Goal: Entertainment & Leisure: Consume media (video, audio)

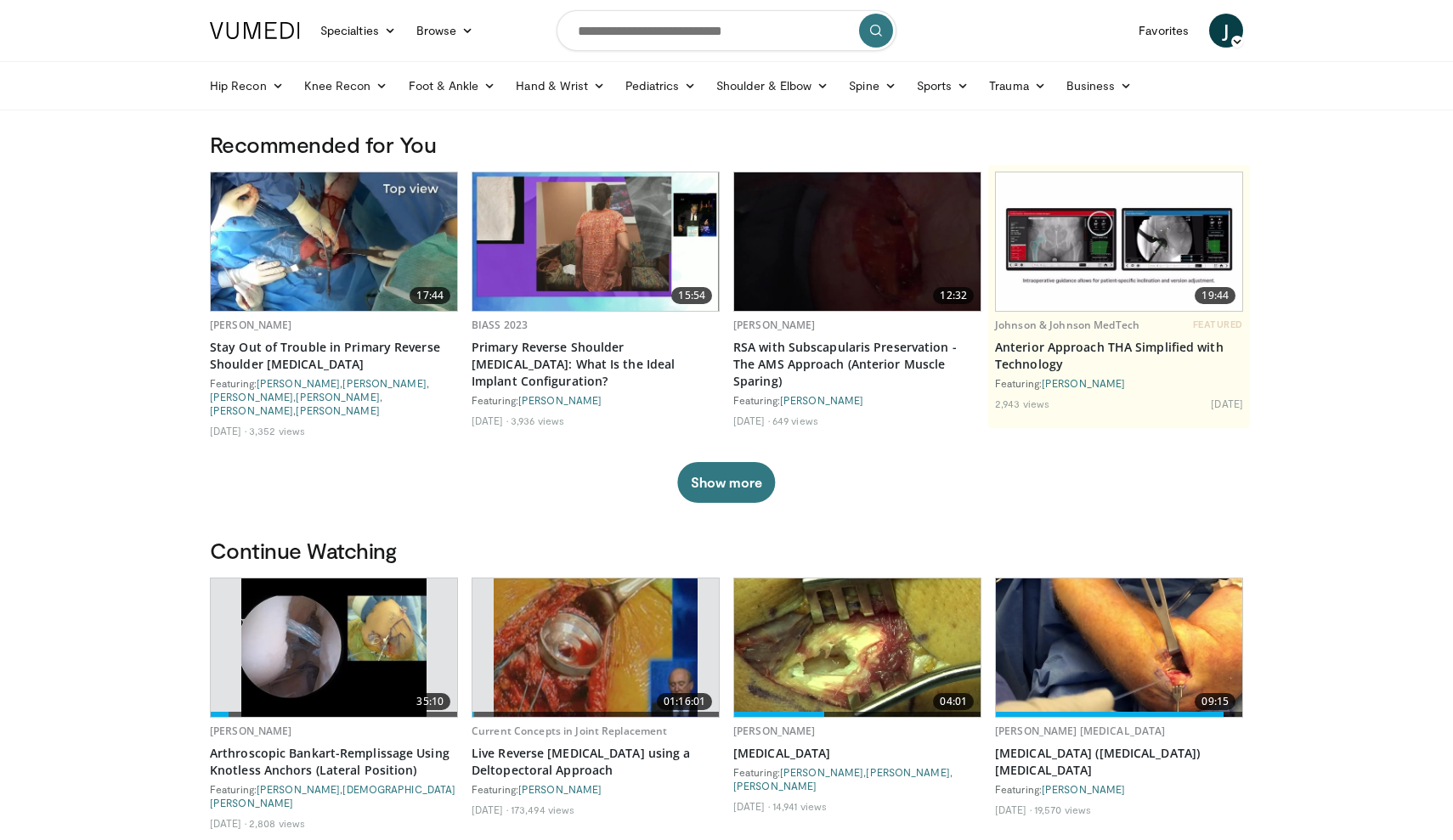
click at [322, 623] on img at bounding box center [334, 647] width 185 height 138
click at [279, 639] on img at bounding box center [334, 647] width 185 height 138
click at [242, 745] on link "Arthroscopic Bankart-Remplissage Using Knotless Anchors (Lateral Position)" at bounding box center [333, 762] width 248 height 34
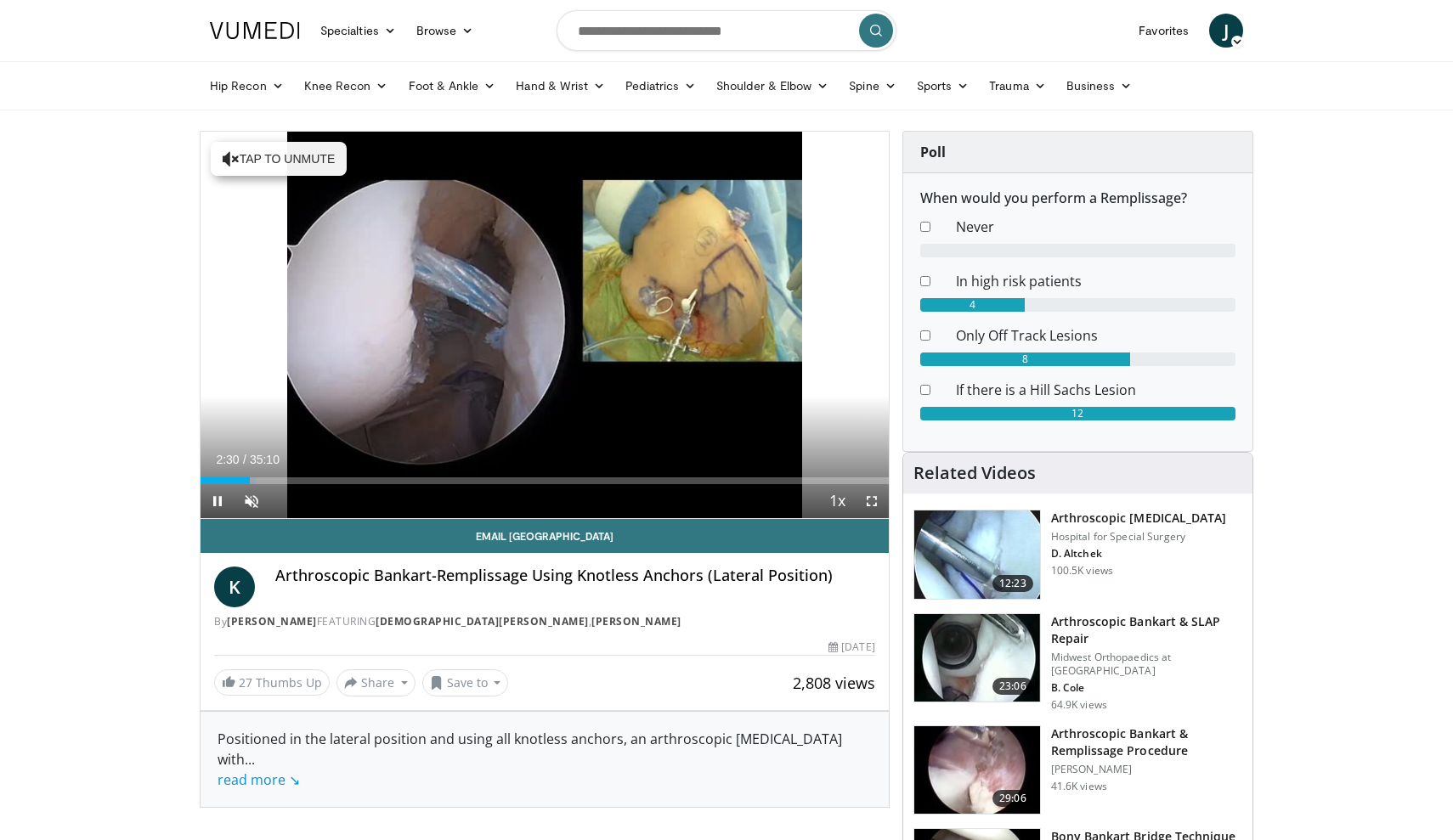
click at [218, 500] on span "Video Player" at bounding box center [217, 501] width 34 height 34
click at [216, 482] on div "Progress Bar" at bounding box center [217, 481] width 2 height 7
click at [220, 502] on span "Video Player" at bounding box center [217, 501] width 34 height 34
click at [212, 483] on div "Progress Bar" at bounding box center [213, 481] width 2 height 7
click at [212, 499] on span "Video Player" at bounding box center [217, 501] width 34 height 34
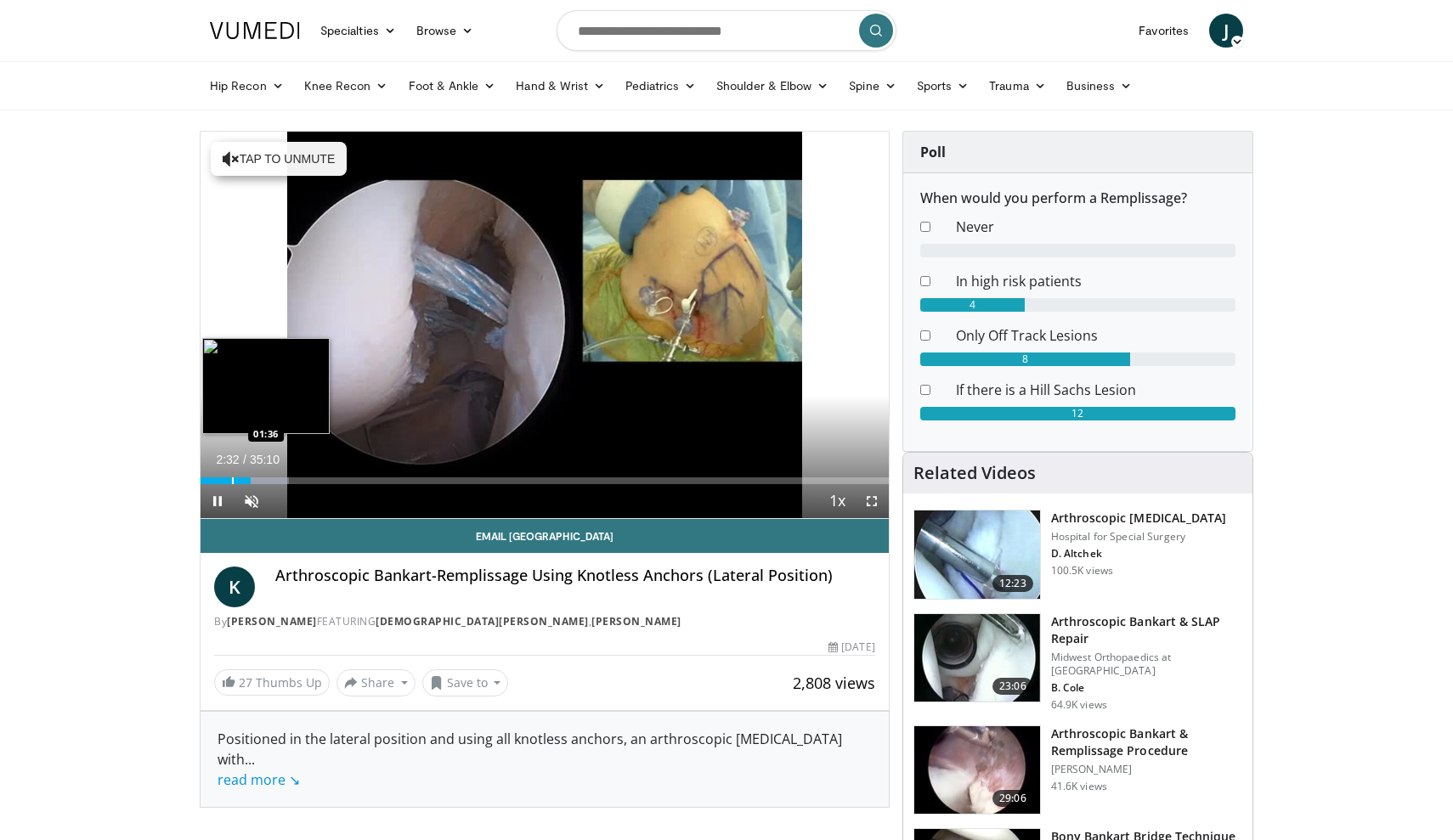
click at [232, 480] on div "Progress Bar" at bounding box center [233, 481] width 2 height 7
click at [254, 502] on span "Video Player" at bounding box center [251, 501] width 34 height 34
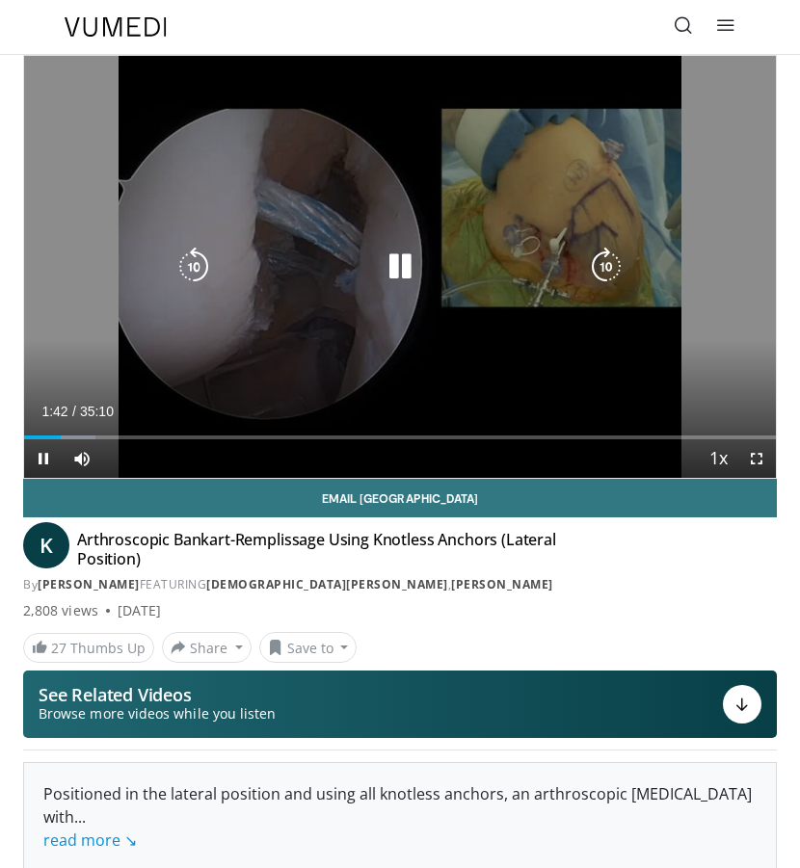
click at [407, 271] on icon "Video Player" at bounding box center [400, 267] width 39 height 39
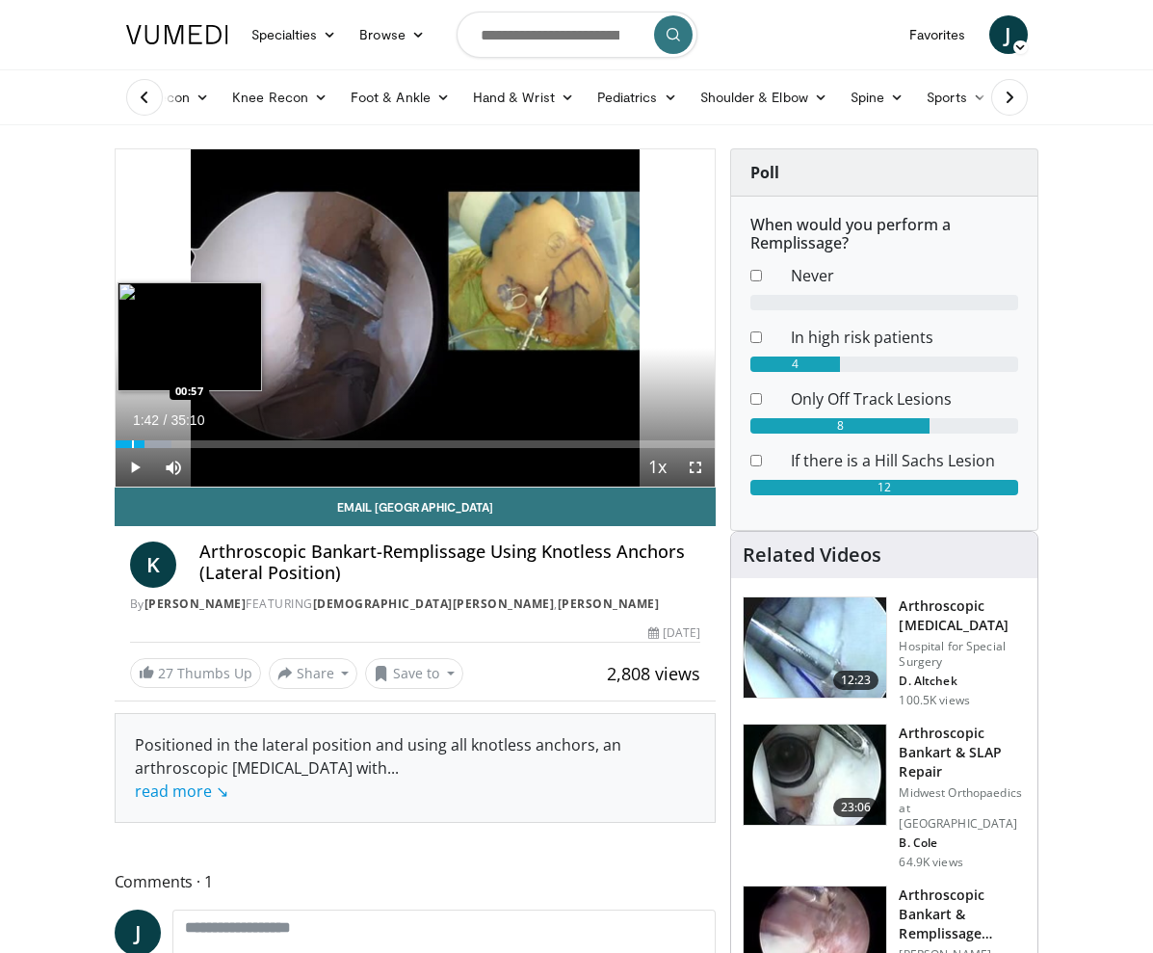
click at [132, 444] on div "Progress Bar" at bounding box center [133, 444] width 2 height 8
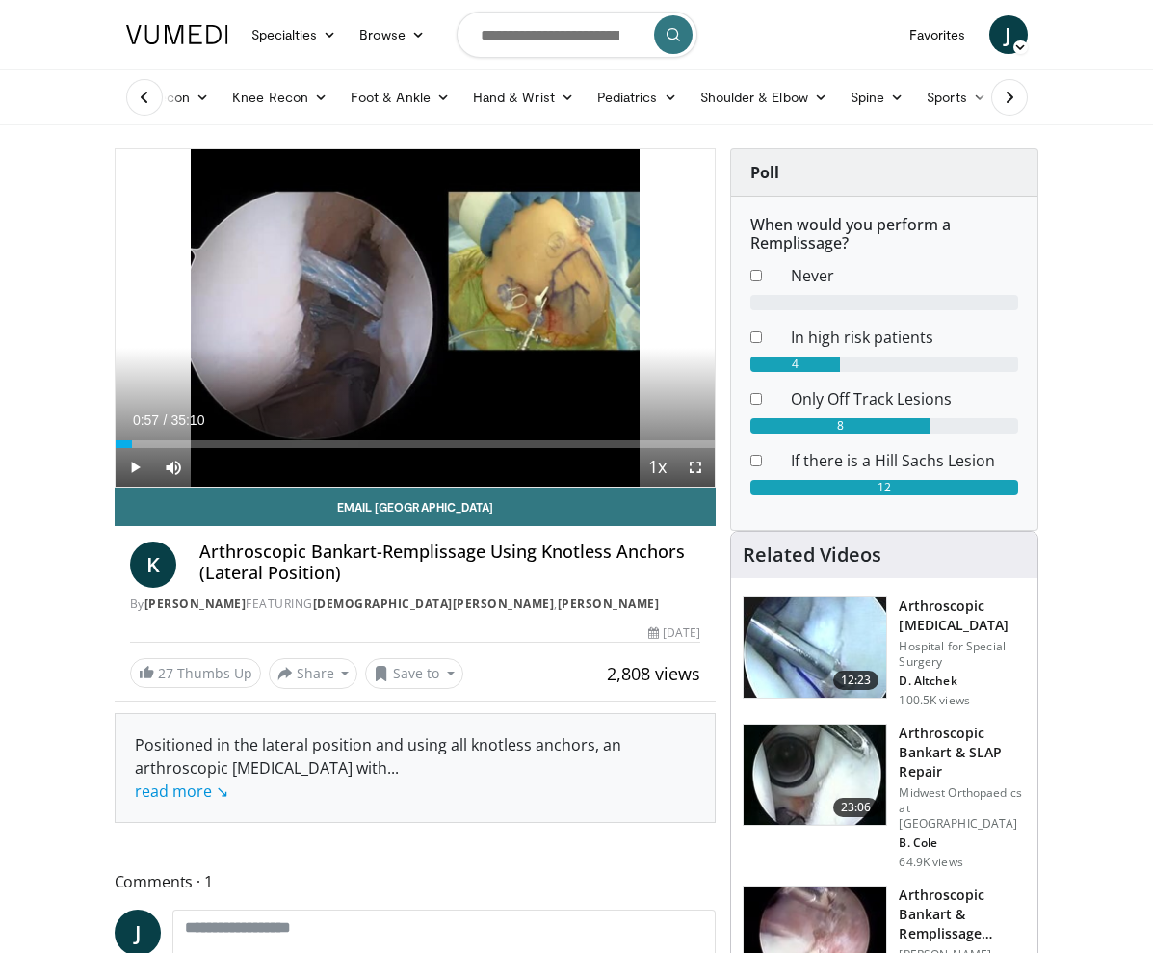
click at [139, 471] on span "Video Player" at bounding box center [135, 467] width 39 height 39
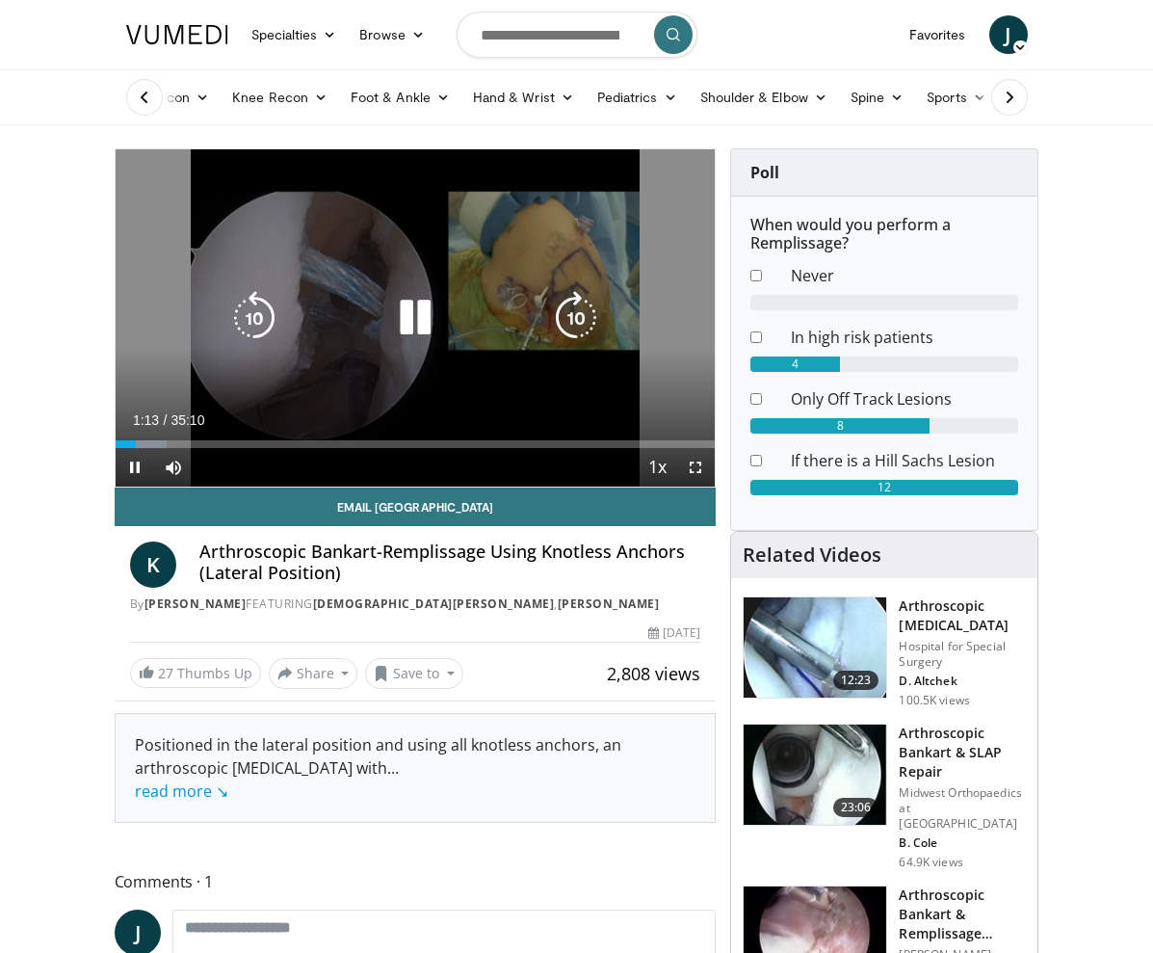
click at [419, 319] on icon "Video Player" at bounding box center [415, 318] width 54 height 54
click at [406, 328] on icon "Video Player" at bounding box center [415, 318] width 54 height 54
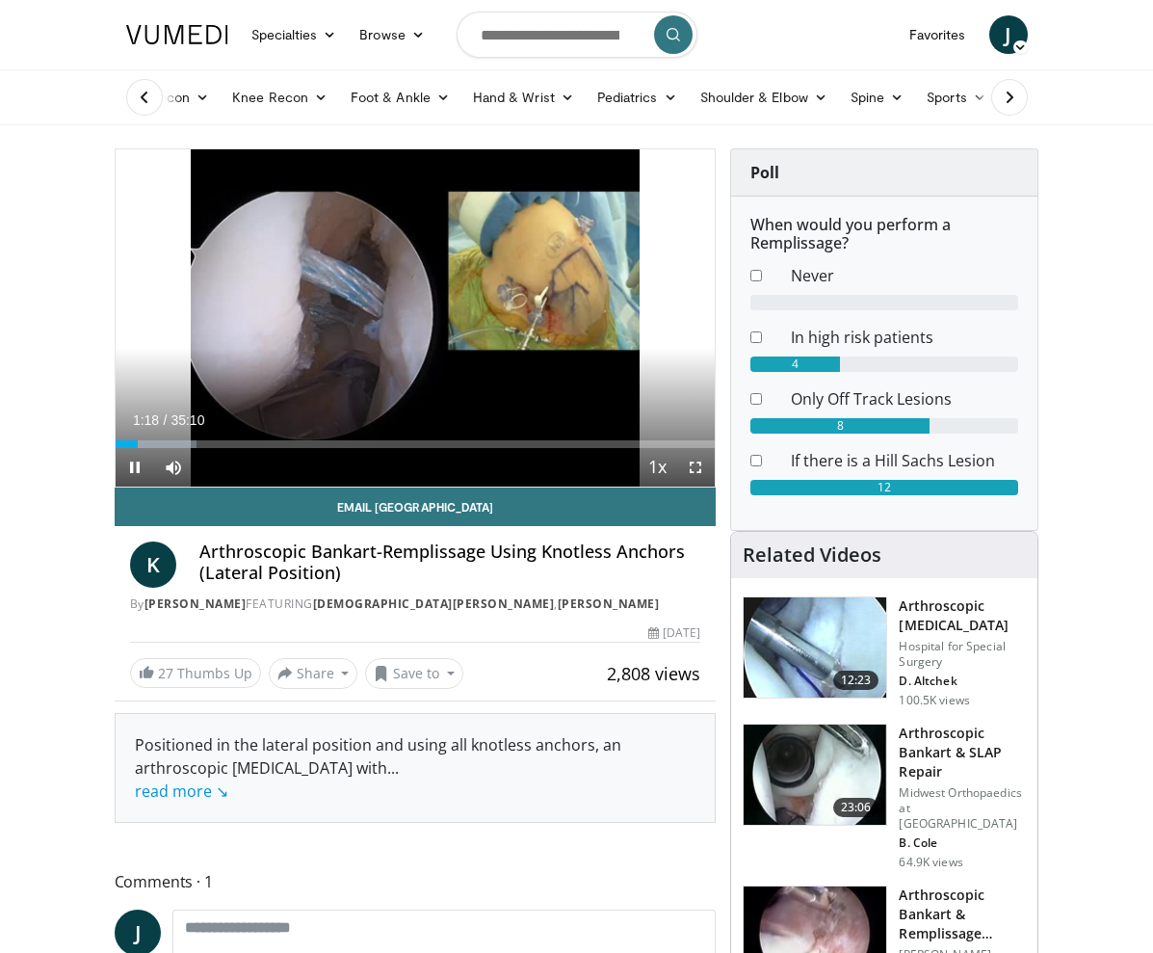
click at [699, 465] on span "Video Player" at bounding box center [695, 467] width 39 height 39
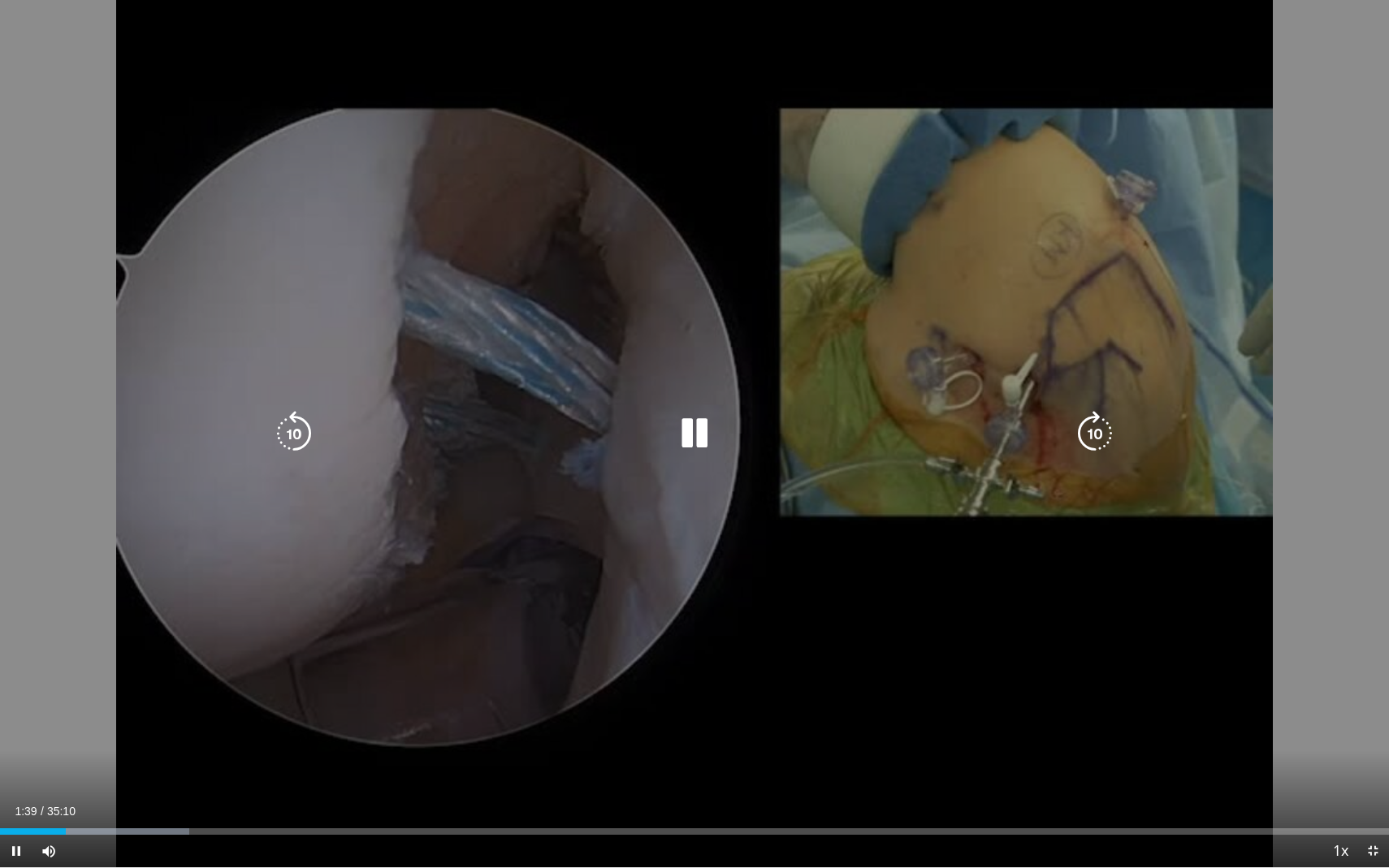
click at [697, 419] on icon "Video Player" at bounding box center [694, 434] width 46 height 46
click at [693, 435] on icon "Video Player" at bounding box center [694, 434] width 46 height 46
click at [688, 434] on icon "Video Player" at bounding box center [694, 434] width 46 height 46
click at [689, 433] on icon "Video Player" at bounding box center [694, 434] width 46 height 46
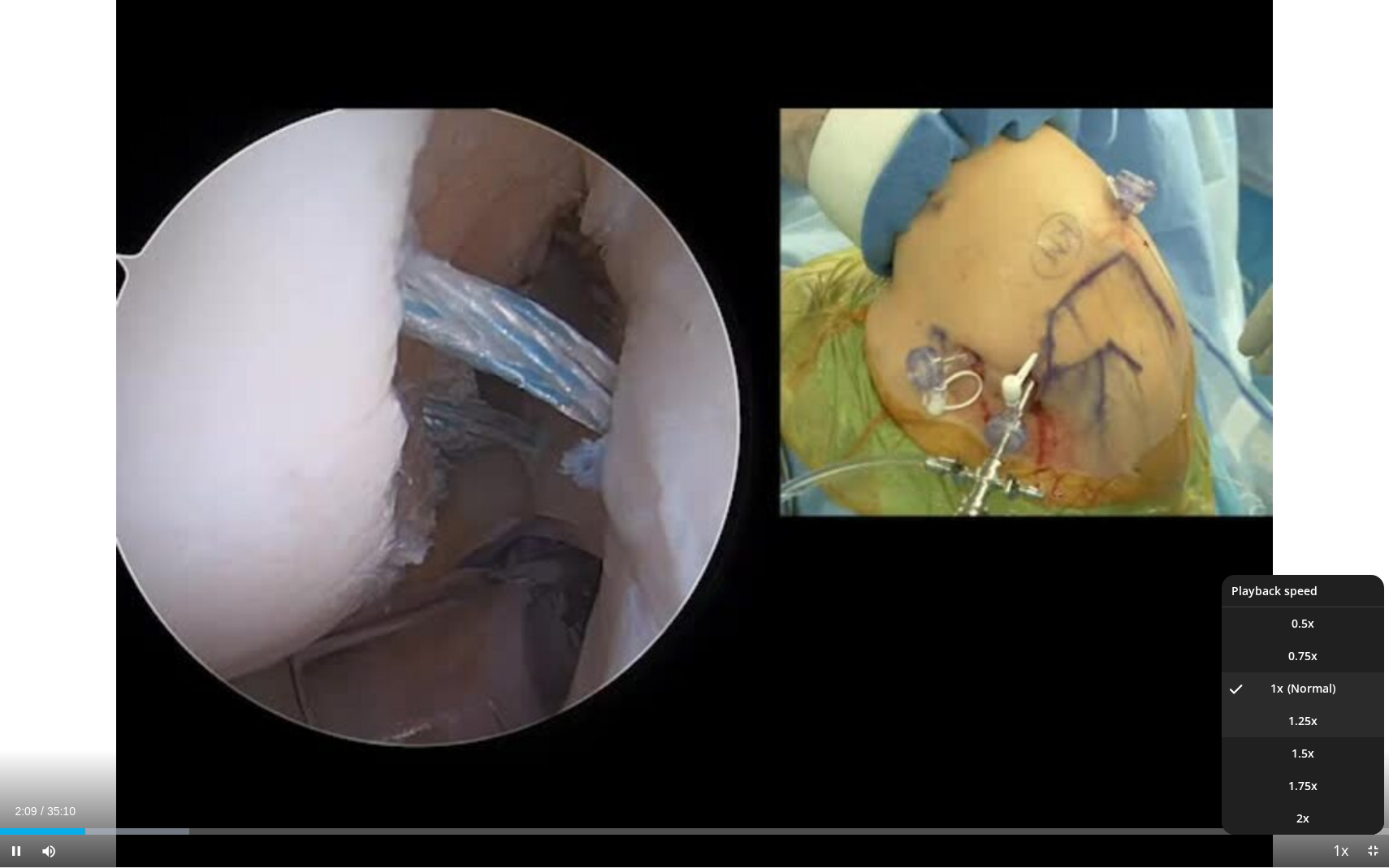
click at [1299, 731] on li "1.25x" at bounding box center [1302, 721] width 163 height 33
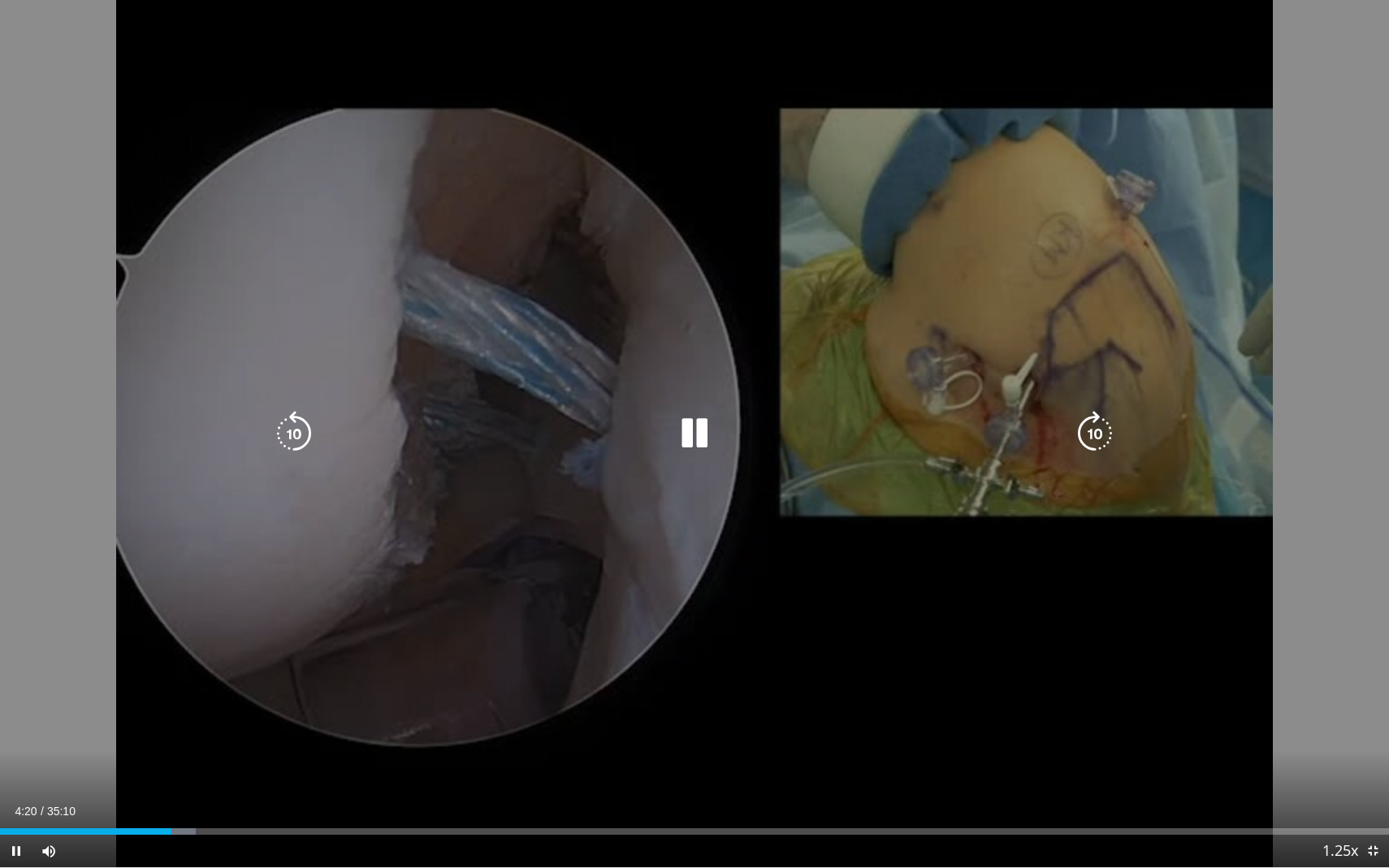
click at [689, 423] on icon "Video Player" at bounding box center [694, 434] width 46 height 46
click at [682, 426] on icon "Video Player" at bounding box center [694, 434] width 46 height 46
click at [707, 432] on icon "Video Player" at bounding box center [694, 434] width 46 height 46
click at [690, 437] on icon "Video Player" at bounding box center [694, 434] width 46 height 46
click at [699, 435] on icon "Video Player" at bounding box center [694, 434] width 46 height 46
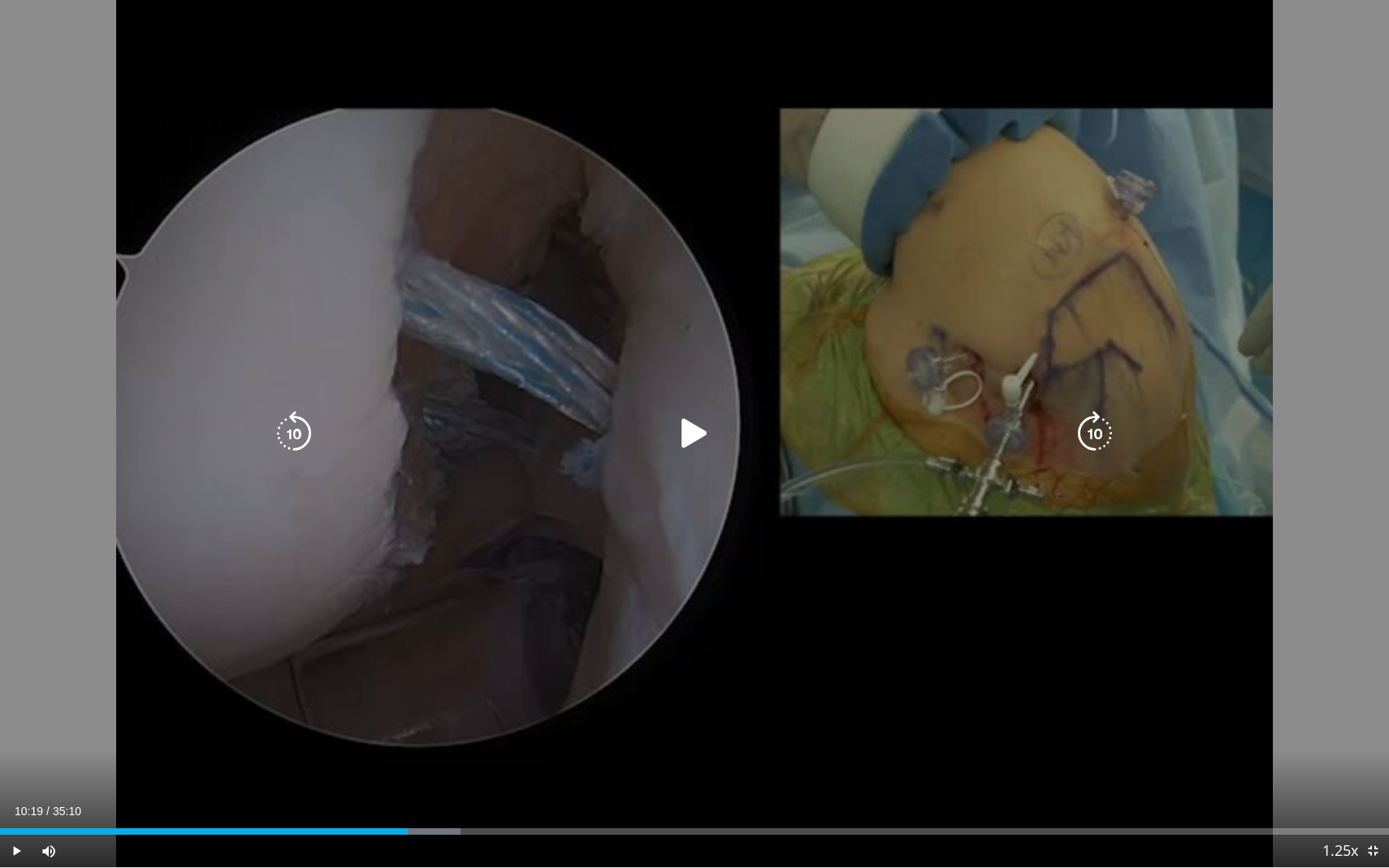
click at [699, 435] on icon "Video Player" at bounding box center [694, 434] width 46 height 46
click at [705, 457] on div "10 seconds Tap to unmute" at bounding box center [694, 433] width 1389 height 867
click at [692, 439] on icon "Video Player" at bounding box center [694, 434] width 46 height 46
click at [685, 437] on icon "Video Player" at bounding box center [694, 434] width 46 height 46
click at [683, 429] on icon "Video Player" at bounding box center [694, 434] width 46 height 46
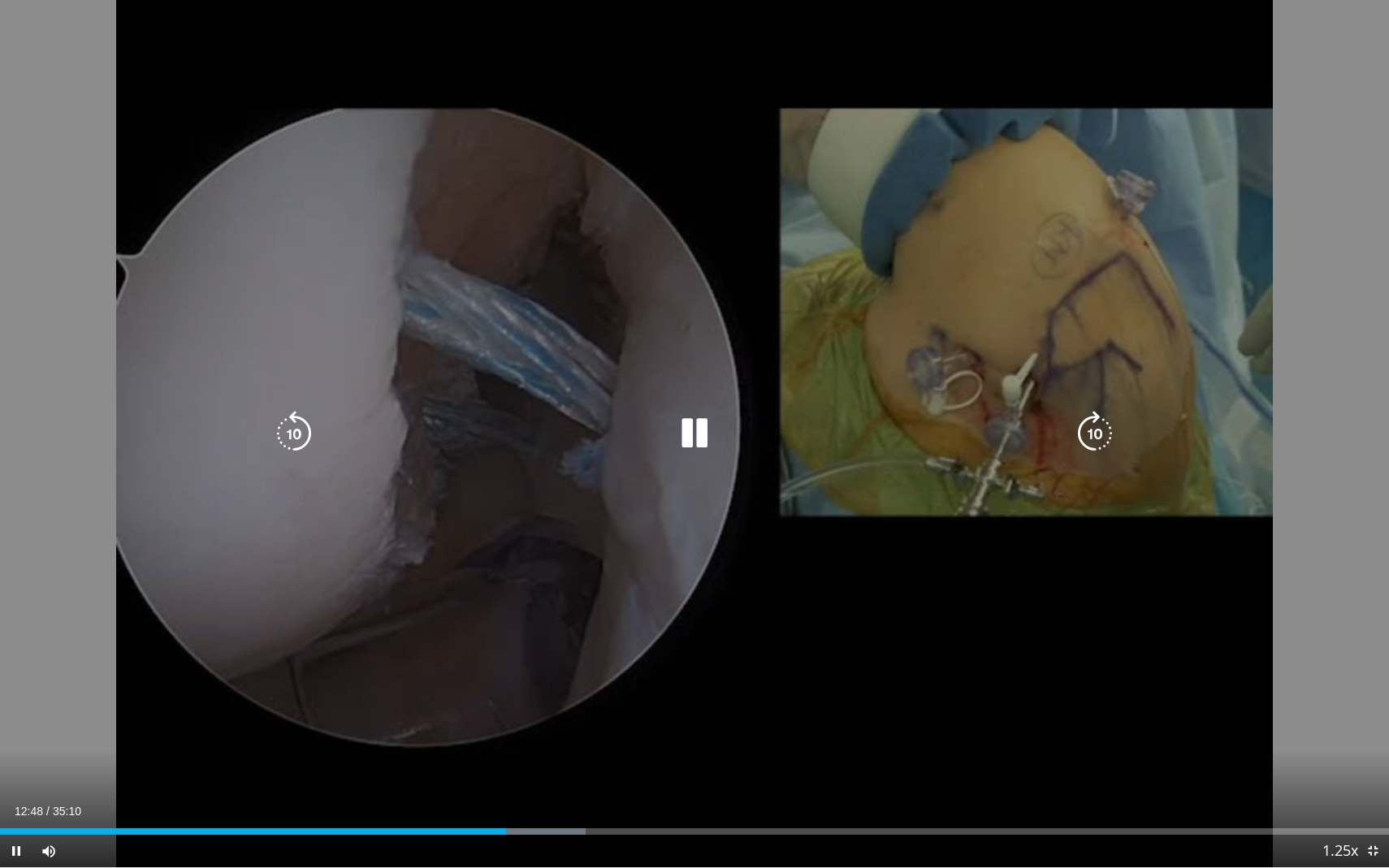
click at [694, 437] on icon "Video Player" at bounding box center [694, 434] width 46 height 46
click at [695, 431] on icon "Video Player" at bounding box center [694, 434] width 46 height 46
click at [693, 436] on icon "Video Player" at bounding box center [694, 434] width 46 height 46
click at [693, 429] on icon "Video Player" at bounding box center [694, 434] width 46 height 46
click at [965, 666] on div "10 seconds Tap to unmute" at bounding box center [694, 433] width 1389 height 867
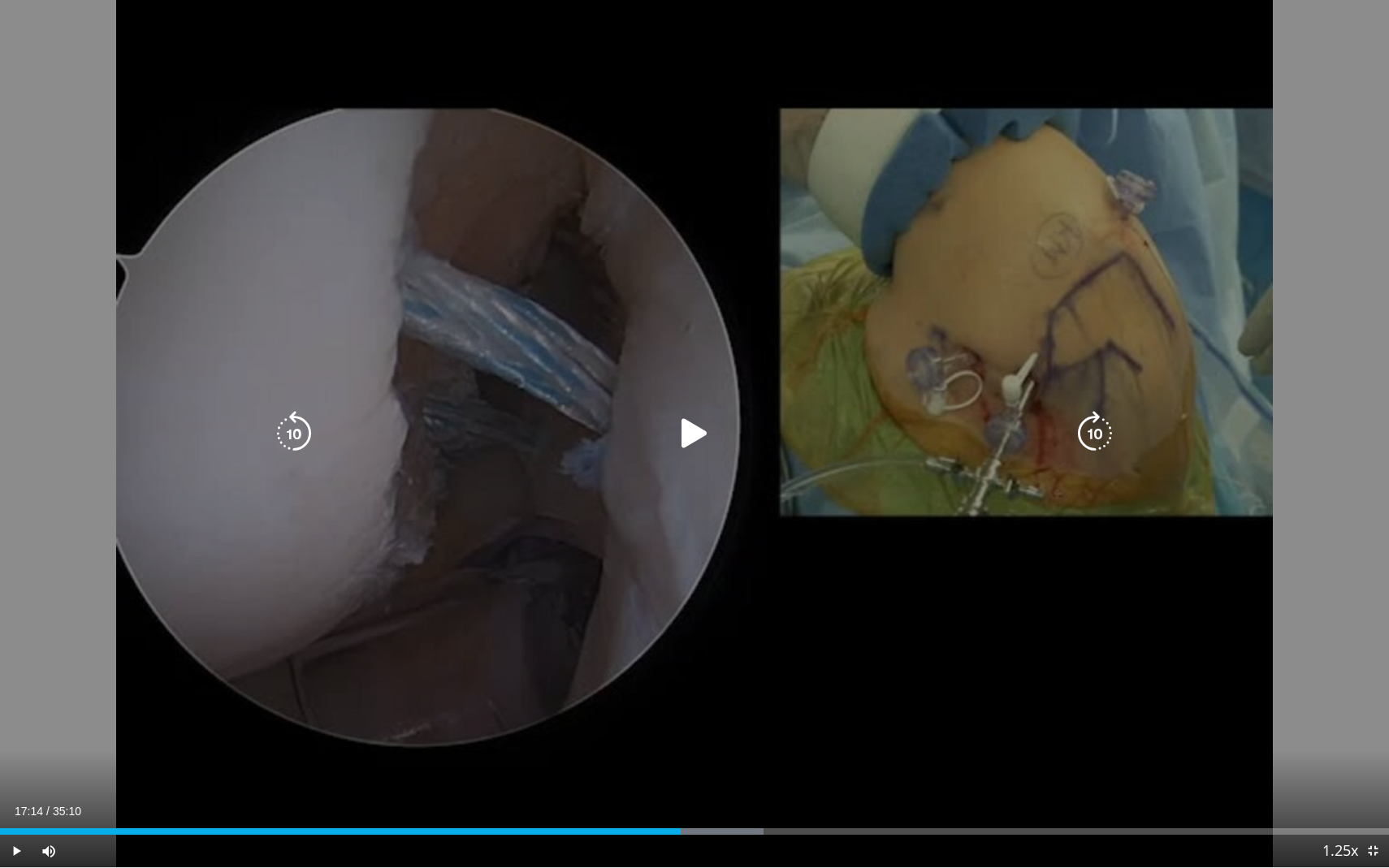
click at [699, 437] on icon "Video Player" at bounding box center [694, 434] width 46 height 46
click at [1086, 435] on icon "Video Player" at bounding box center [1095, 434] width 46 height 46
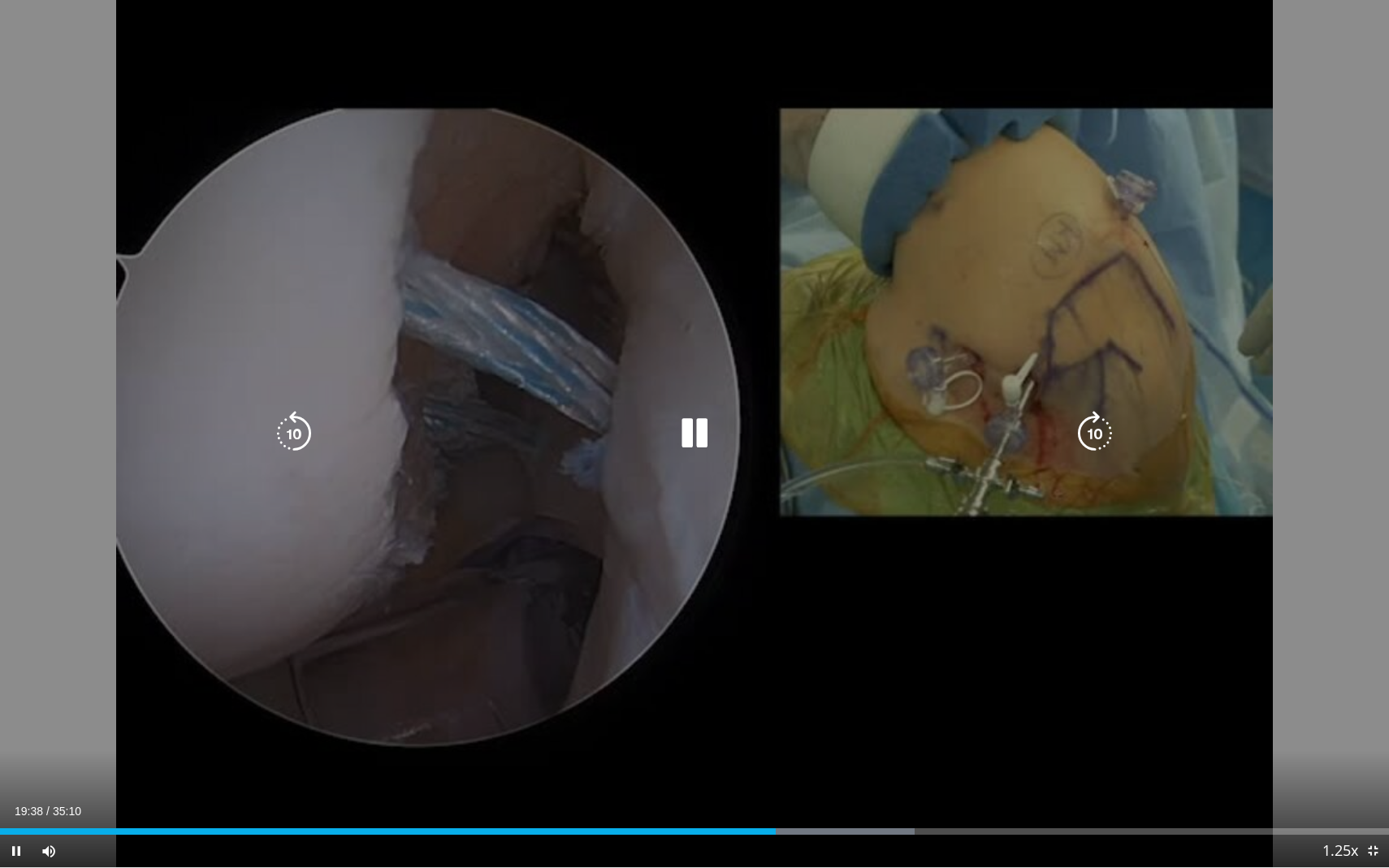
click at [692, 443] on icon "Video Player" at bounding box center [694, 434] width 46 height 46
click at [689, 420] on icon "Video Player" at bounding box center [694, 434] width 46 height 46
click at [694, 427] on icon "Video Player" at bounding box center [694, 434] width 46 height 46
click at [679, 430] on icon "Video Player" at bounding box center [694, 434] width 46 height 46
click at [693, 436] on icon "Video Player" at bounding box center [694, 434] width 46 height 46
